Goal: Task Accomplishment & Management: Manage account settings

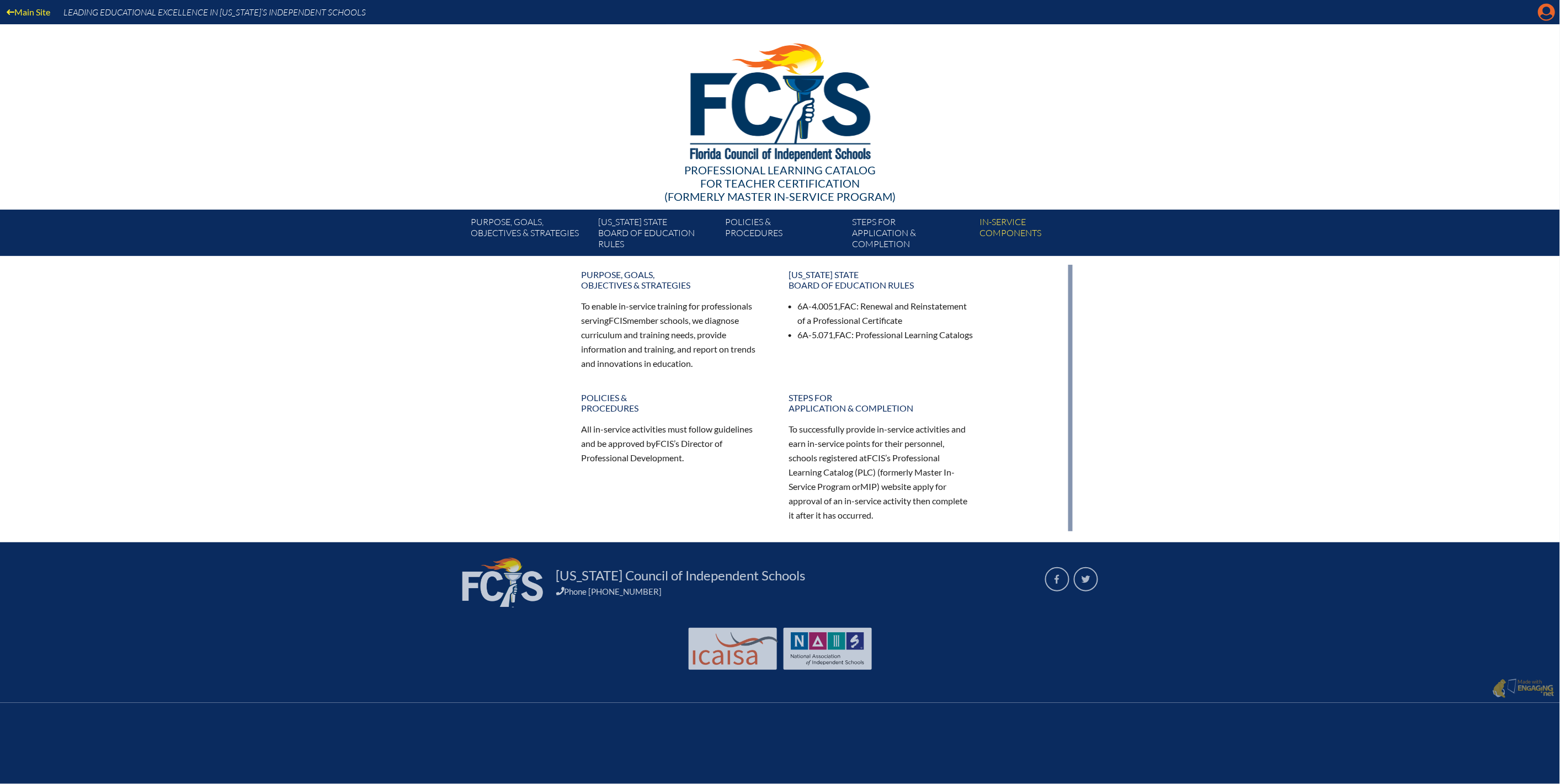
click at [1538, 8] on icon "Manage account" at bounding box center [1547, 12] width 18 height 18
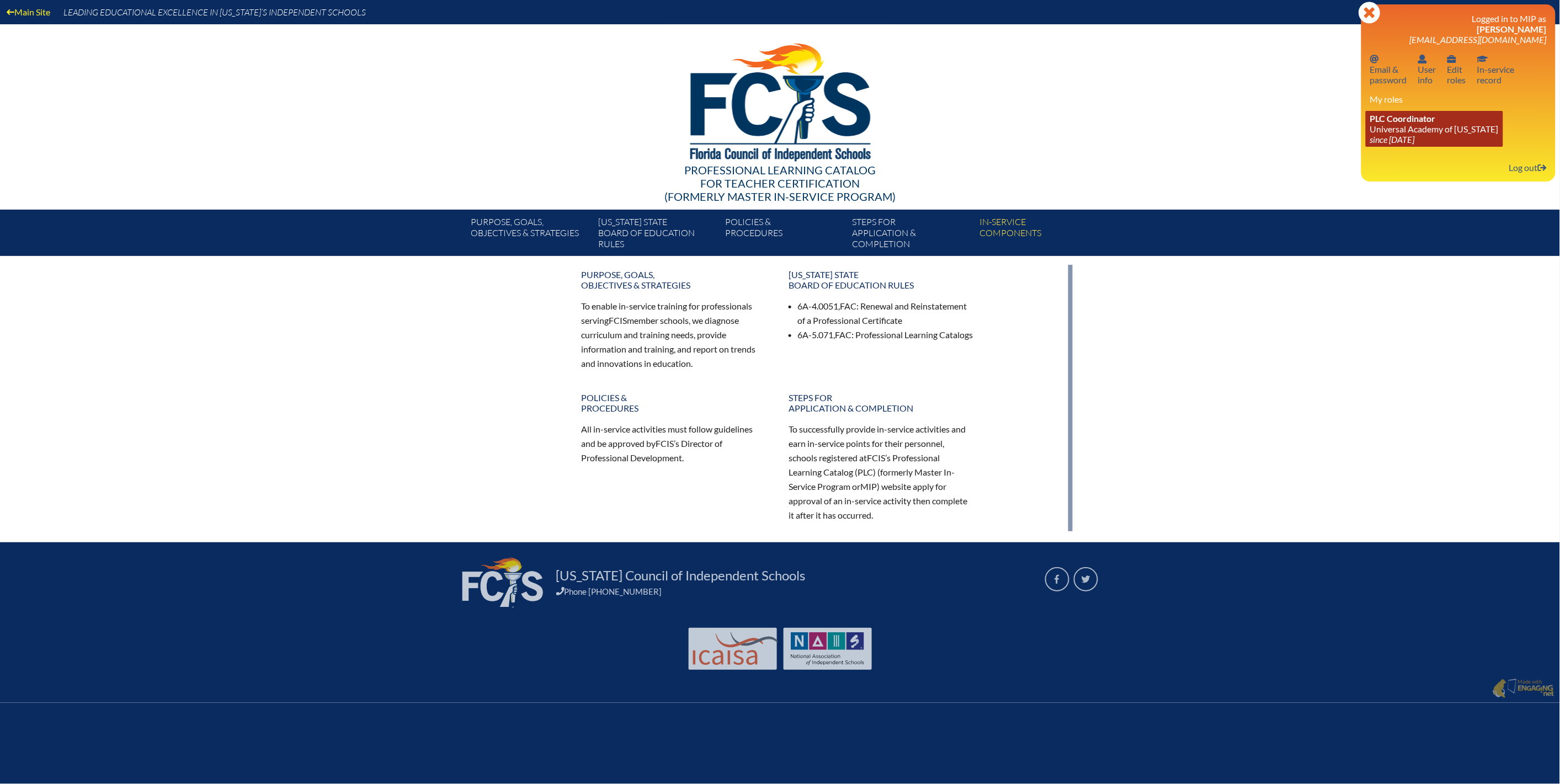
click at [1384, 147] on link "PLC Coordinator [GEOGRAPHIC_DATA][US_STATE] since [DATE]" at bounding box center [1434, 128] width 137 height 36
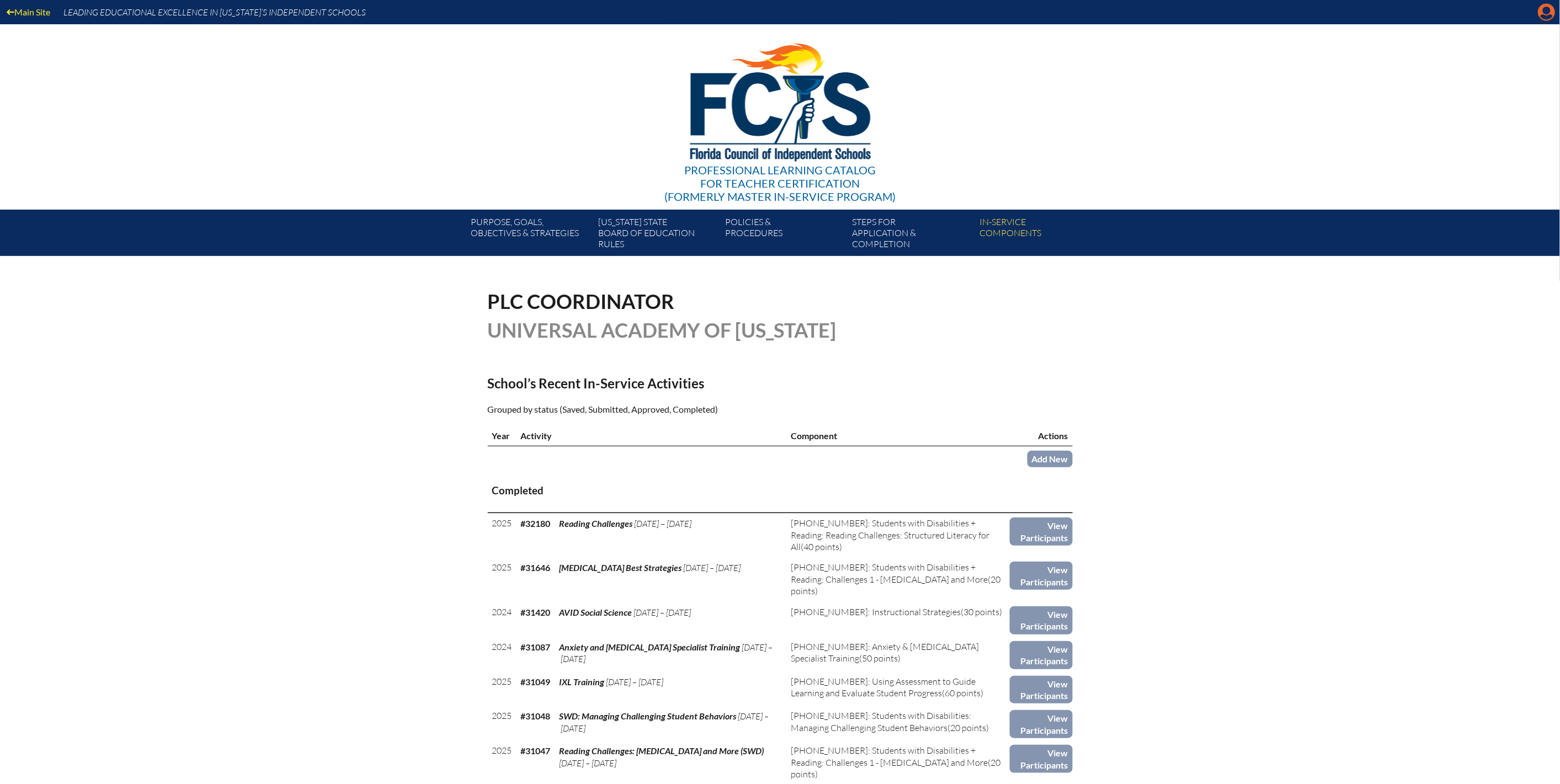
click at [1538, 21] on icon "Manage account" at bounding box center [1547, 12] width 18 height 18
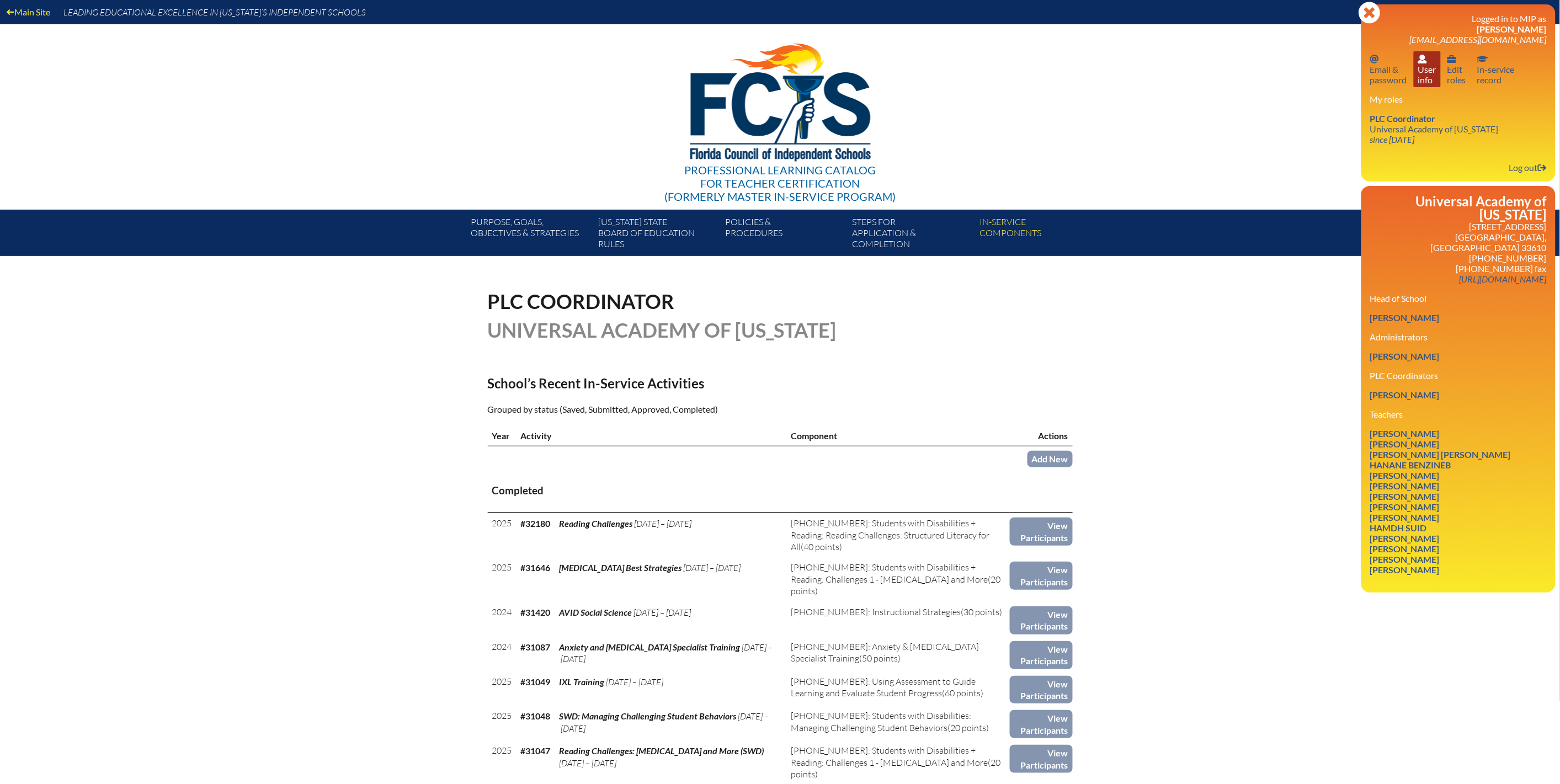
click at [1414, 87] on link "User info User info" at bounding box center [1427, 69] width 27 height 36
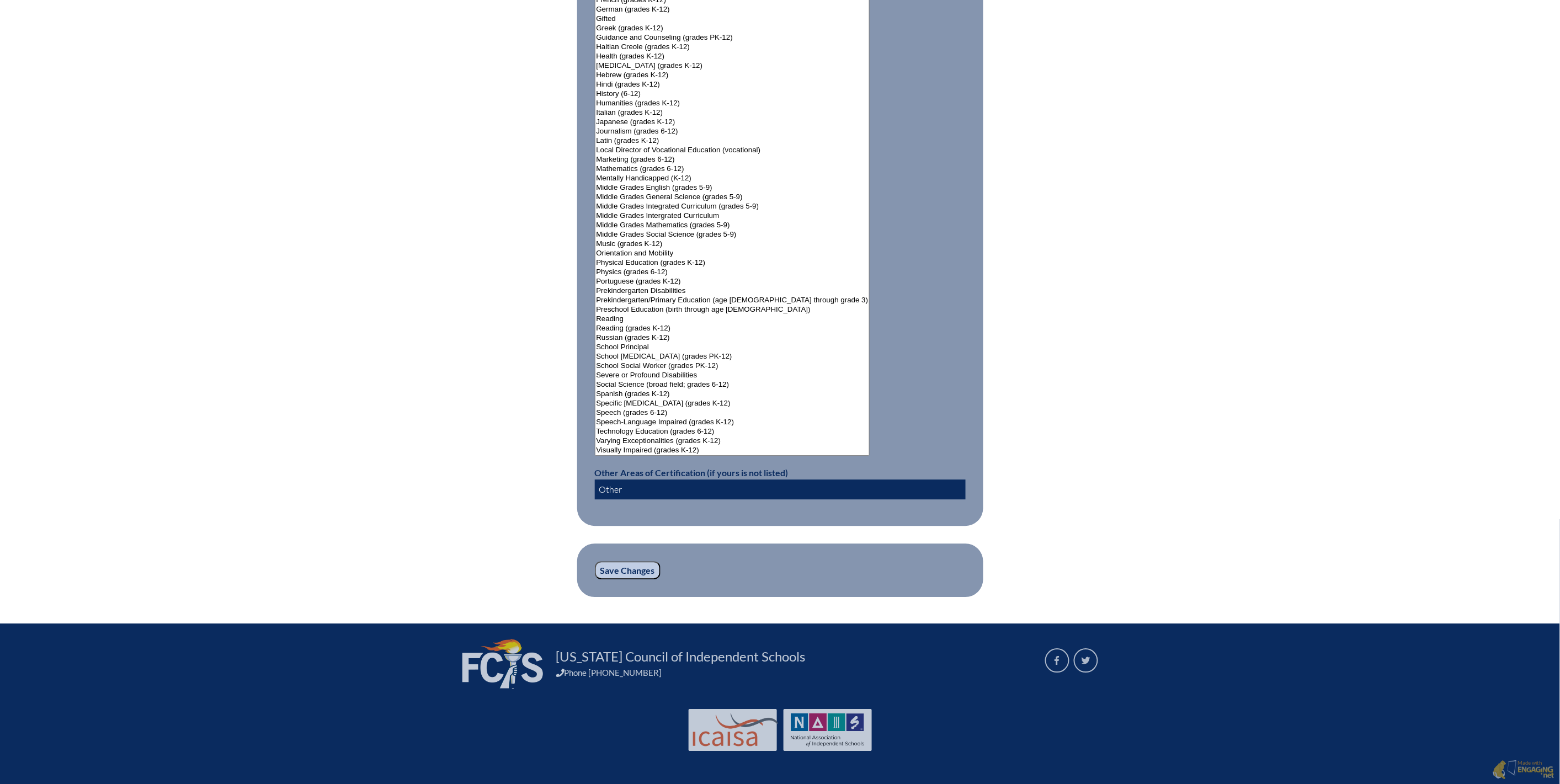
scroll to position [1611, 0]
